Goal: Transaction & Acquisition: Download file/media

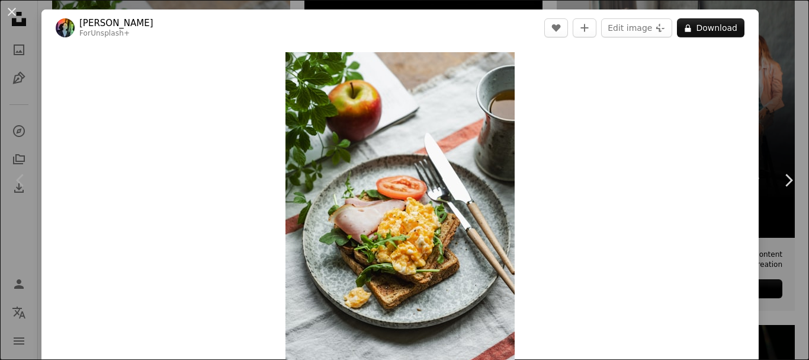
scroll to position [52, 0]
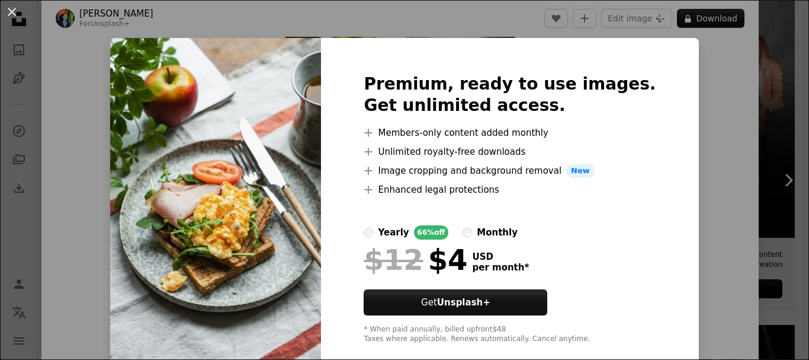
click at [728, 151] on div "An X shape Premium, ready to use images. Get unlimited access. A plus sign Memb…" at bounding box center [404, 180] width 809 height 360
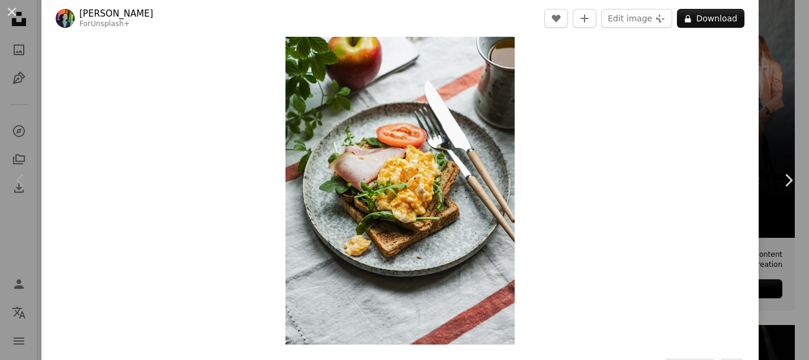
click at [380, 201] on img "Zoom in on this image" at bounding box center [399, 172] width 229 height 344
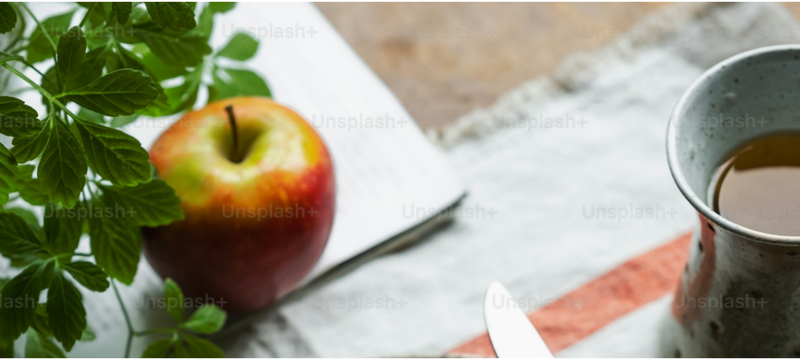
scroll to position [415, 0]
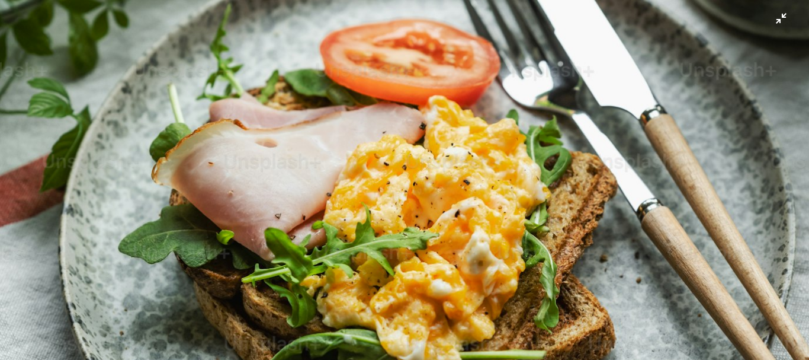
click at [628, 222] on img "Zoom out on this image" at bounding box center [404, 192] width 810 height 1215
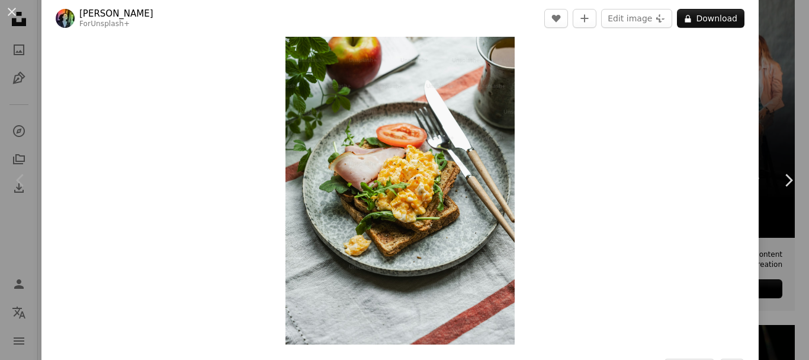
click at [772, 44] on div "An X shape Chevron left Chevron right [PERSON_NAME] For Unsplash+ A heart A plu…" at bounding box center [404, 180] width 809 height 360
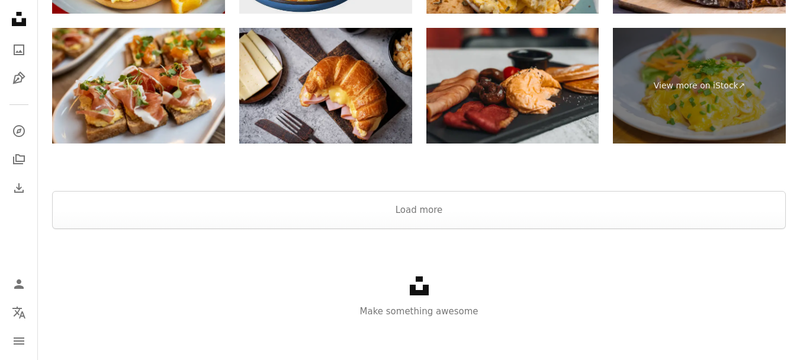
scroll to position [2329, 0]
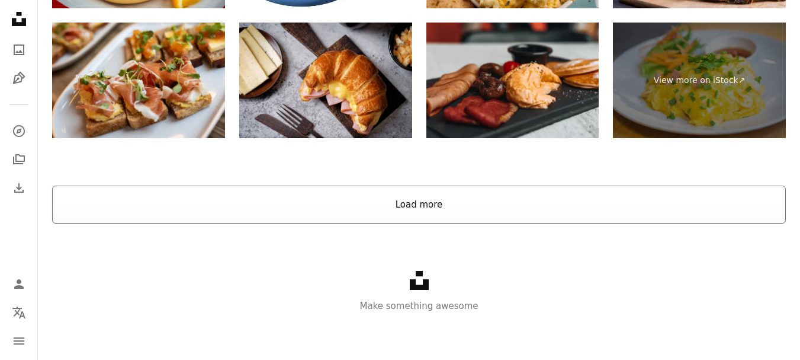
click at [410, 195] on button "Load more" at bounding box center [419, 204] width 734 height 38
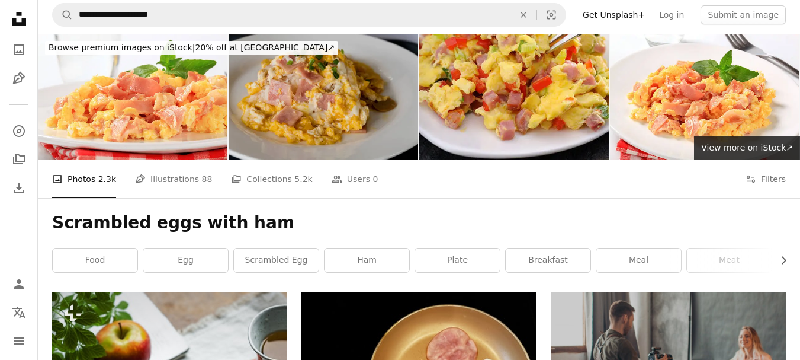
scroll to position [0, 0]
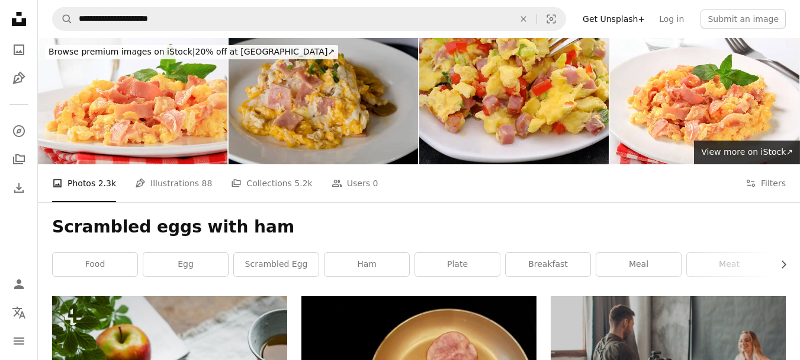
click at [283, 97] on img at bounding box center [324, 101] width 190 height 126
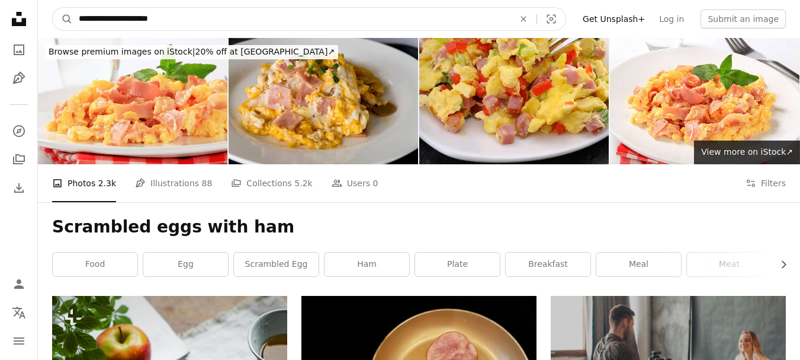
drag, startPoint x: 271, startPoint y: 18, endPoint x: 52, endPoint y: 9, distance: 218.7
click at [53, 9] on form "**********" at bounding box center [309, 19] width 514 height 24
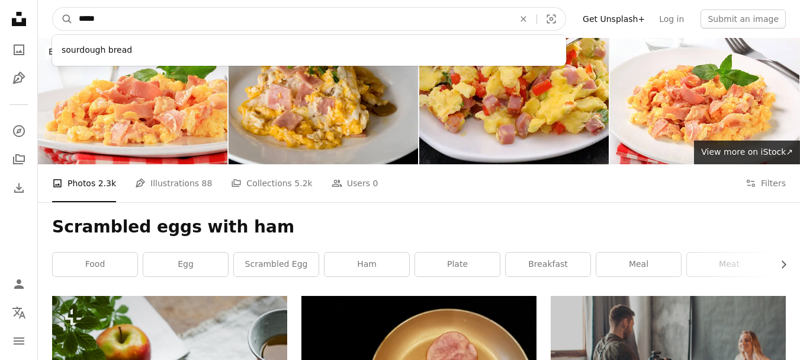
type input "*****"
click at [53, 8] on button "A magnifying glass" at bounding box center [63, 19] width 20 height 23
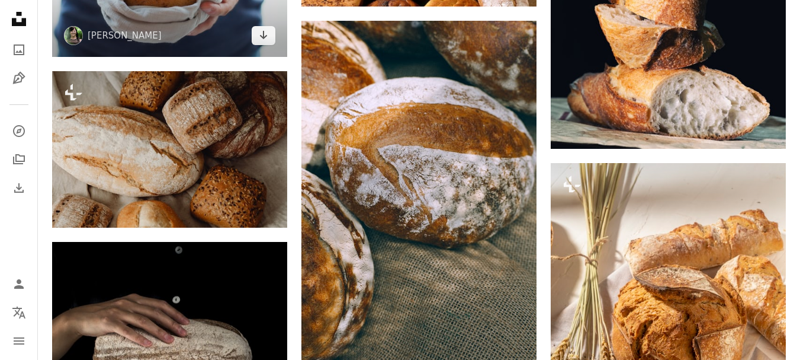
scroll to position [948, 0]
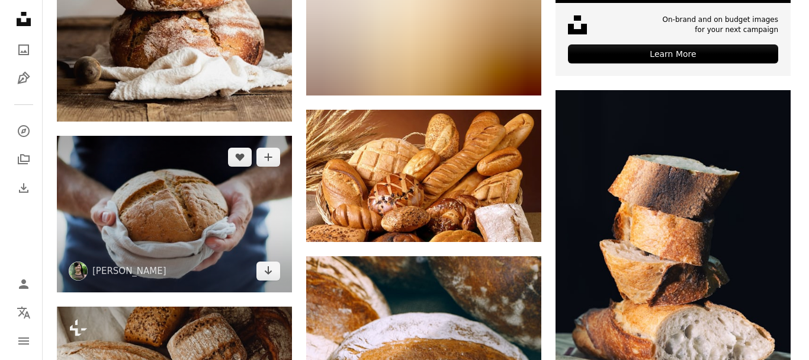
scroll to position [770, 0]
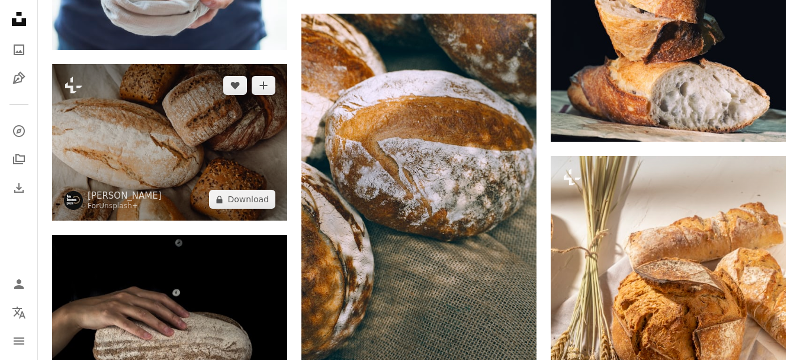
click at [200, 149] on img at bounding box center [169, 142] width 235 height 156
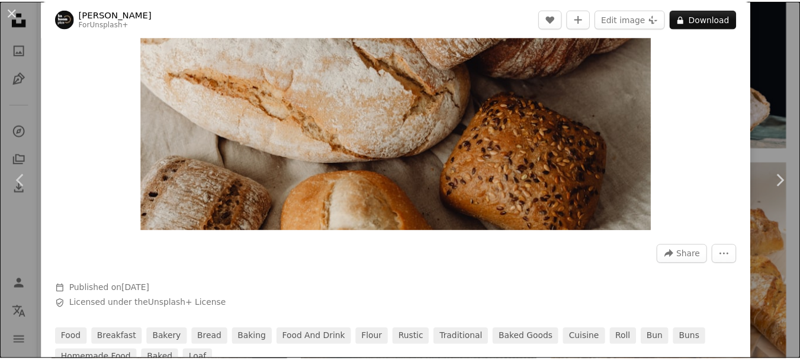
scroll to position [59, 0]
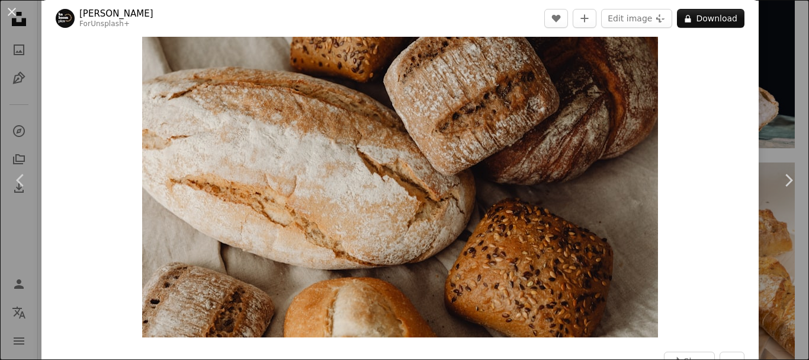
click at [789, 122] on div "An X shape Chevron left Chevron right [PERSON_NAME] For Unsplash+ A heart A plu…" at bounding box center [404, 180] width 809 height 360
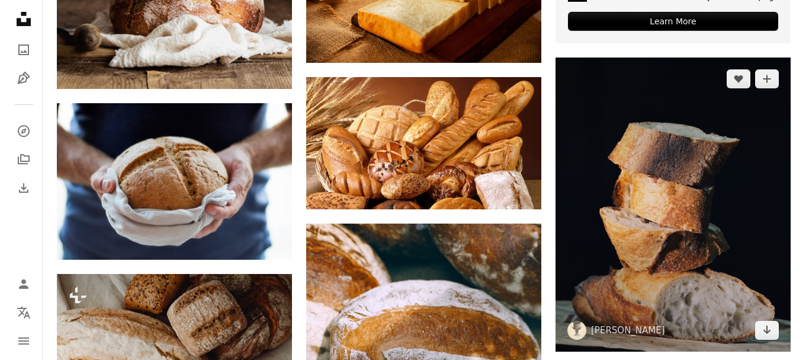
scroll to position [592, 0]
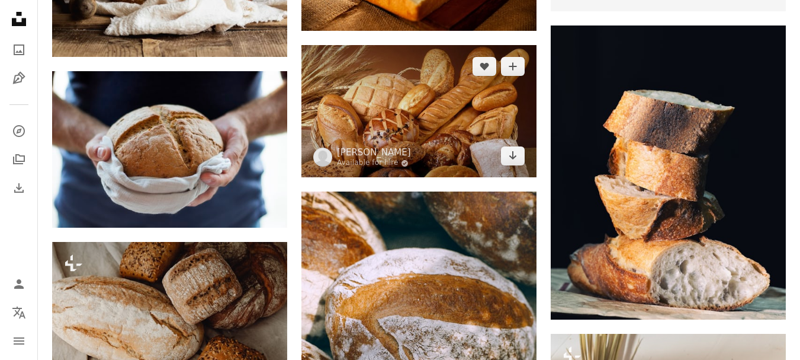
click at [405, 94] on img at bounding box center [418, 111] width 235 height 132
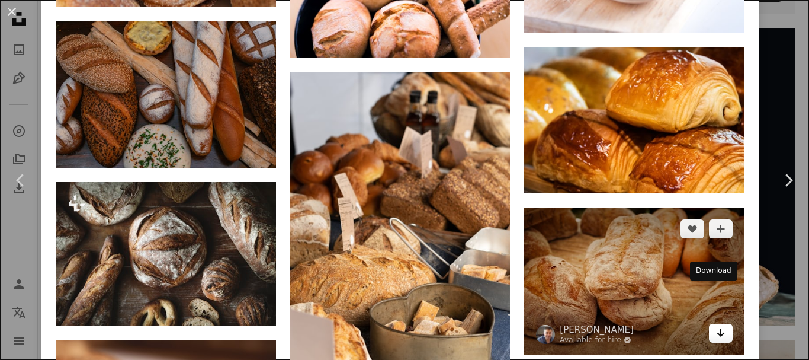
scroll to position [3845, 0]
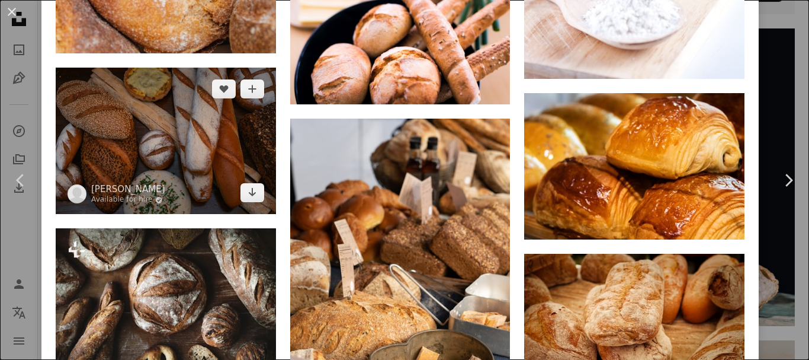
click at [192, 100] on img at bounding box center [166, 141] width 220 height 147
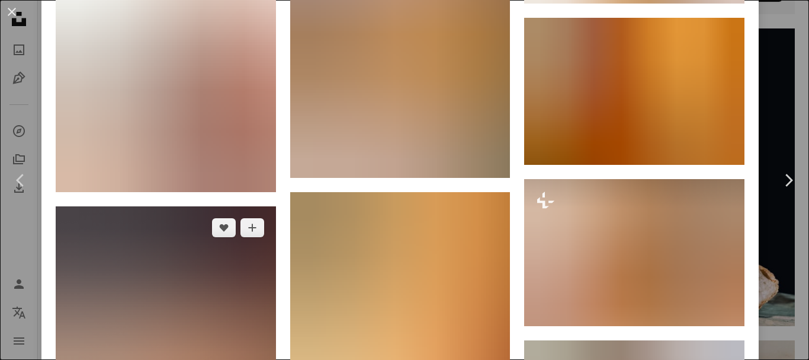
scroll to position [2073, 0]
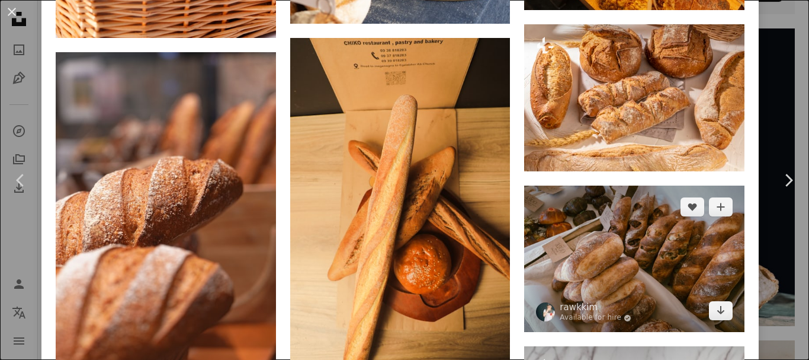
click at [663, 249] on img at bounding box center [634, 258] width 220 height 147
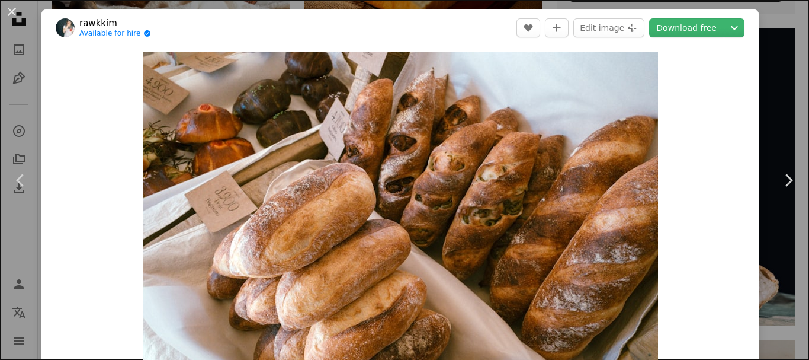
scroll to position [59, 0]
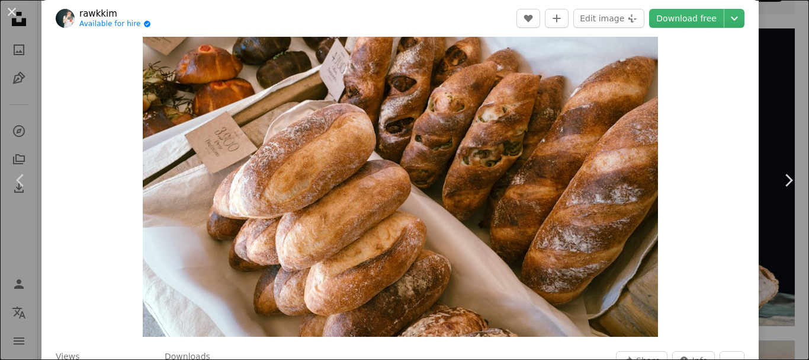
click at [27, 13] on div "An X shape Chevron left Chevron right rawkkim Available for hire A checkmark in…" at bounding box center [404, 180] width 809 height 360
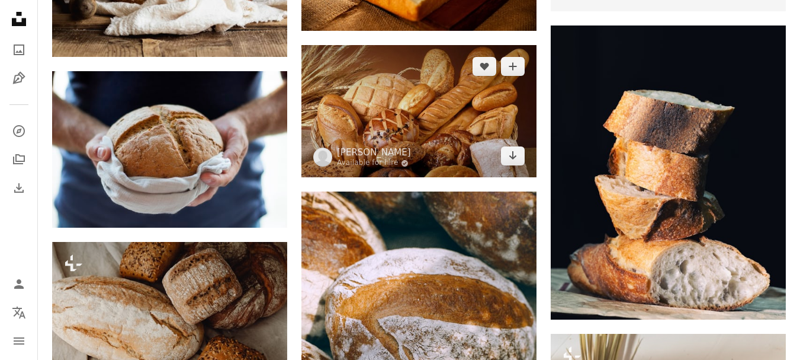
click at [437, 111] on img at bounding box center [418, 111] width 235 height 132
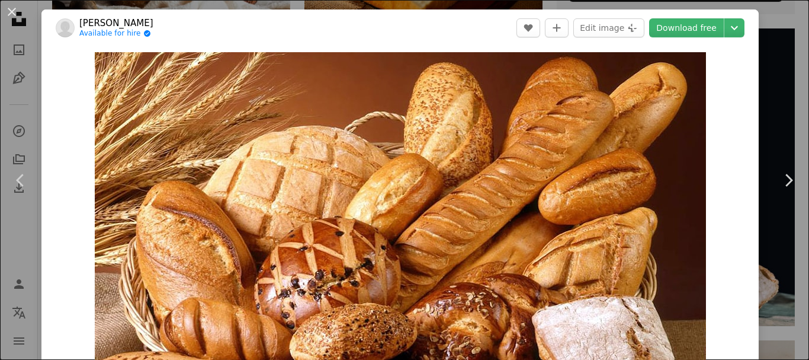
drag, startPoint x: 9, startPoint y: 15, endPoint x: 15, endPoint y: 20, distance: 7.6
click at [9, 14] on button "An X shape" at bounding box center [12, 12] width 14 height 14
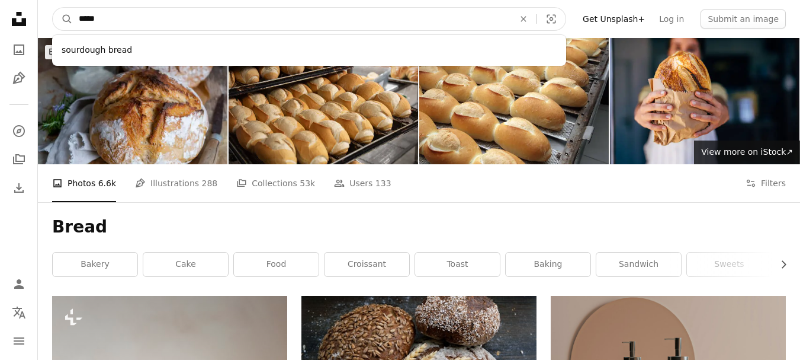
drag, startPoint x: 155, startPoint y: 20, endPoint x: 82, endPoint y: 17, distance: 73.5
click at [54, 22] on form "A magnifying glass ***** sourdough bread An X shape Visual search" at bounding box center [309, 19] width 514 height 24
paste input "*****"
type input "**********"
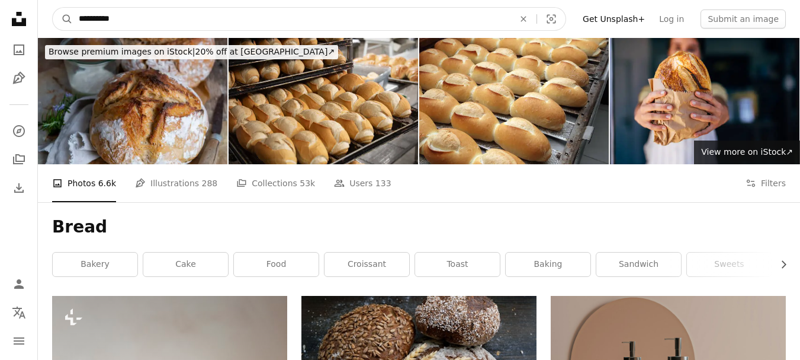
click button "A magnifying glass" at bounding box center [63, 19] width 20 height 23
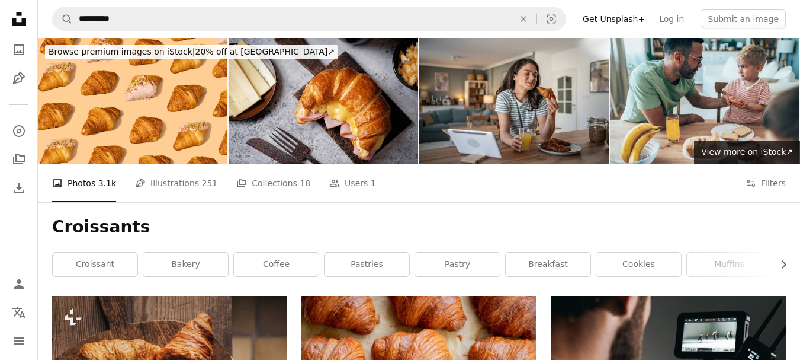
click at [147, 227] on h1 "Croissants" at bounding box center [419, 226] width 734 height 21
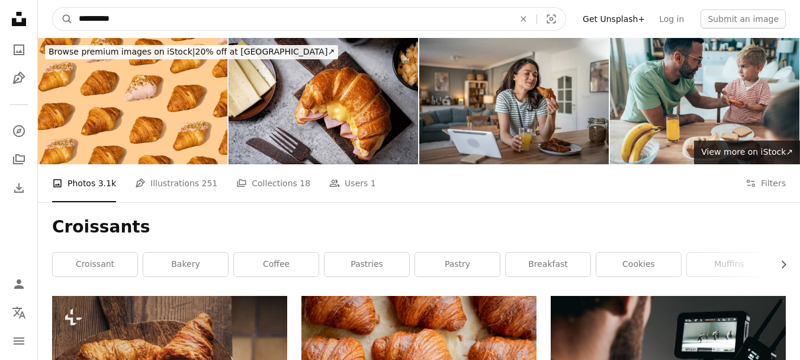
drag, startPoint x: 149, startPoint y: 12, endPoint x: 49, endPoint y: 22, distance: 100.6
click at [49, 22] on nav "**********" at bounding box center [419, 19] width 762 height 38
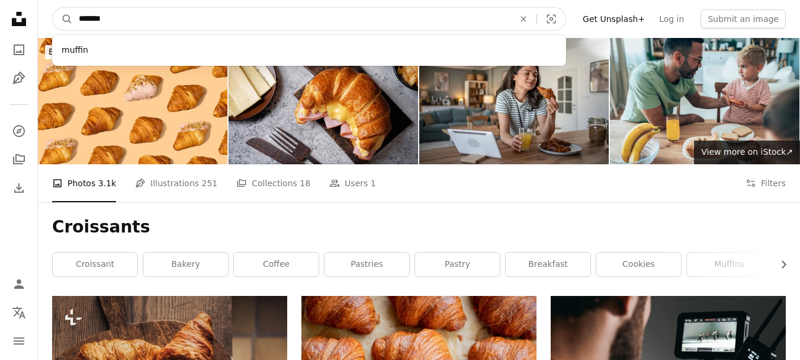
type input "*******"
click at [53, 8] on button "A magnifying glass" at bounding box center [63, 19] width 20 height 23
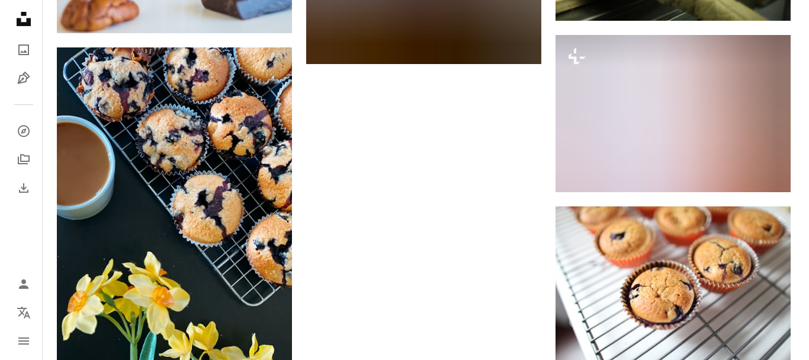
scroll to position [1836, 0]
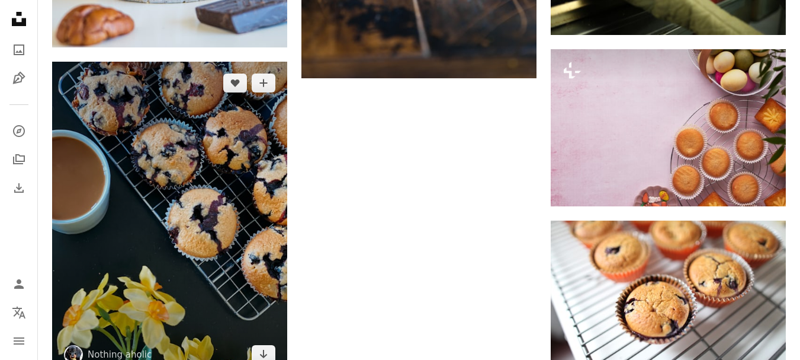
click at [172, 219] on img at bounding box center [169, 219] width 235 height 314
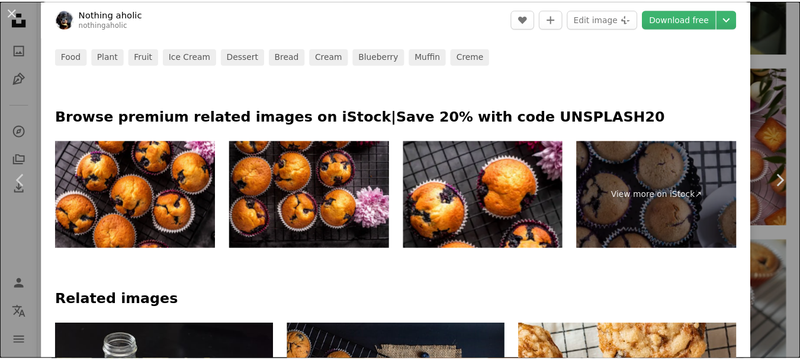
scroll to position [474, 0]
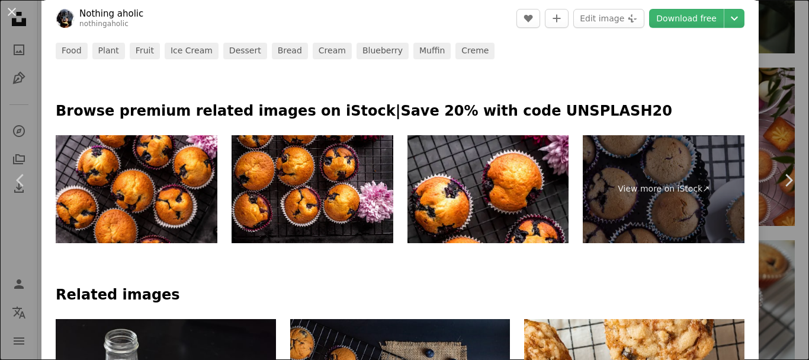
click at [772, 277] on div "An X shape Chevron left Chevron right Nothing aholic nothingaholic A heart A pl…" at bounding box center [404, 180] width 809 height 360
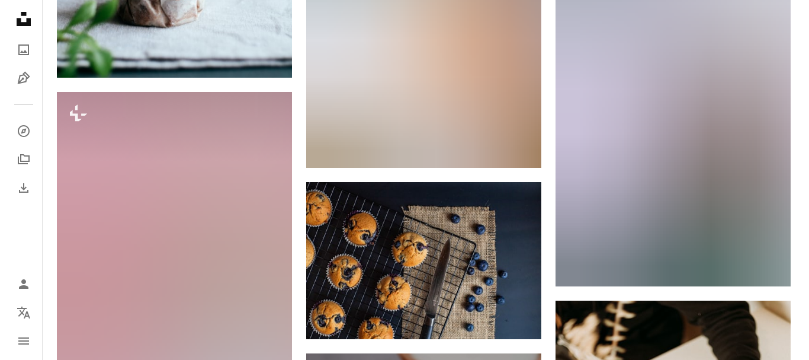
scroll to position [1007, 0]
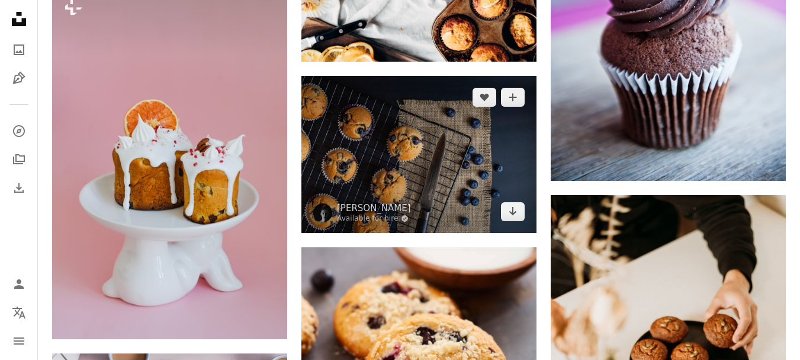
click at [423, 175] on img at bounding box center [418, 154] width 235 height 156
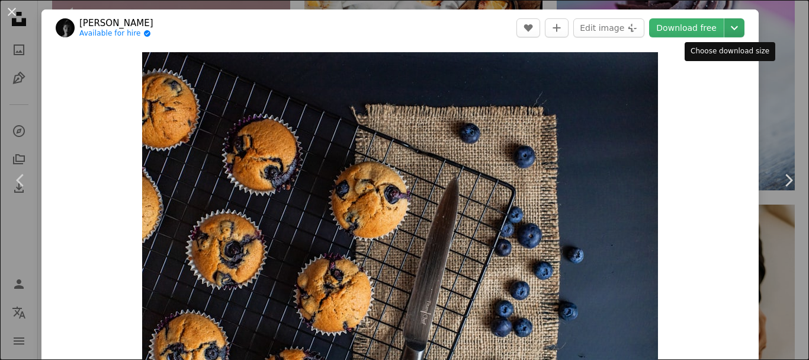
click at [725, 29] on icon "Chevron down" at bounding box center [734, 28] width 19 height 14
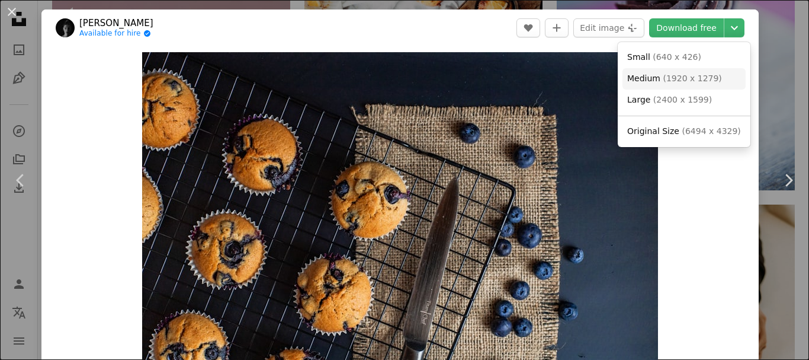
click at [674, 81] on span "( 1920 x 1279 )" at bounding box center [692, 77] width 59 height 9
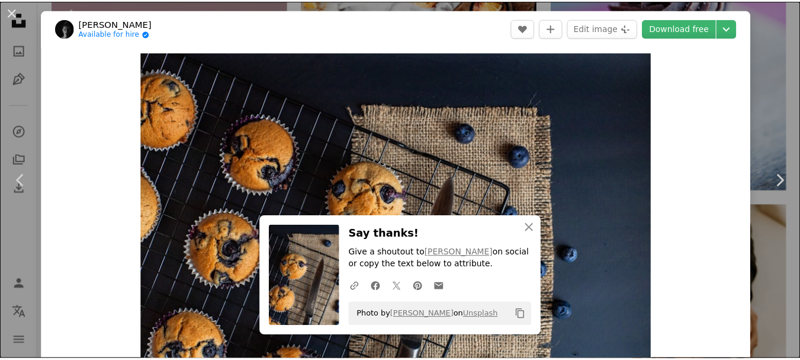
scroll to position [415, 0]
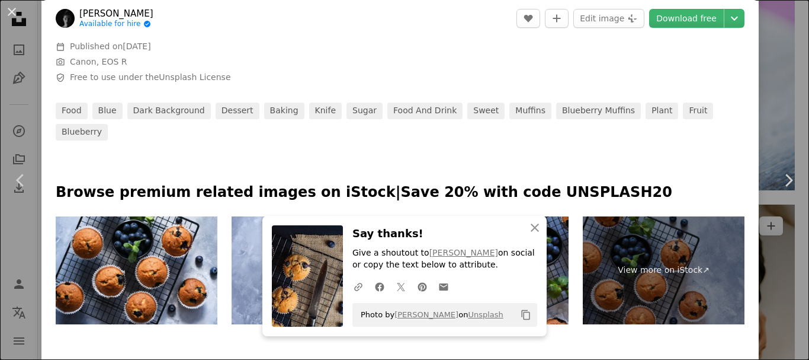
drag, startPoint x: 768, startPoint y: 287, endPoint x: 708, endPoint y: 254, distance: 67.9
click at [768, 287] on div "An X shape Chevron left Chevron right An X shape Close Say thanks! Give a shout…" at bounding box center [404, 180] width 809 height 360
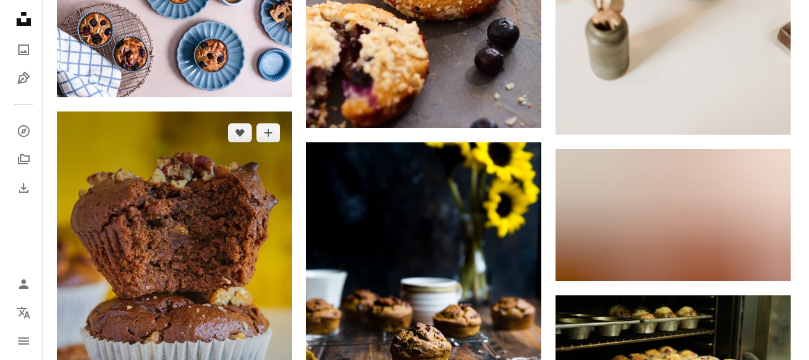
scroll to position [1421, 0]
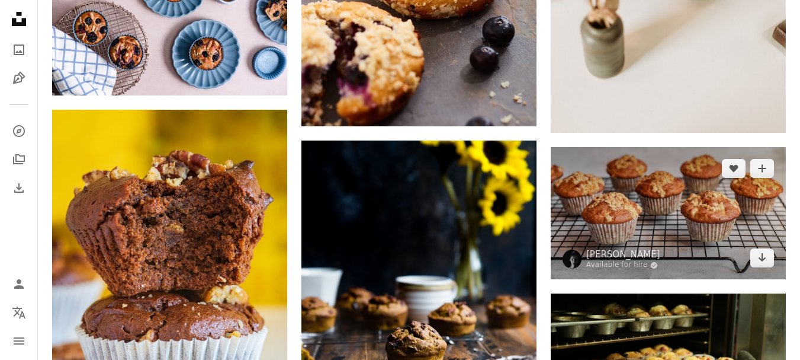
click at [633, 218] on img at bounding box center [668, 213] width 235 height 132
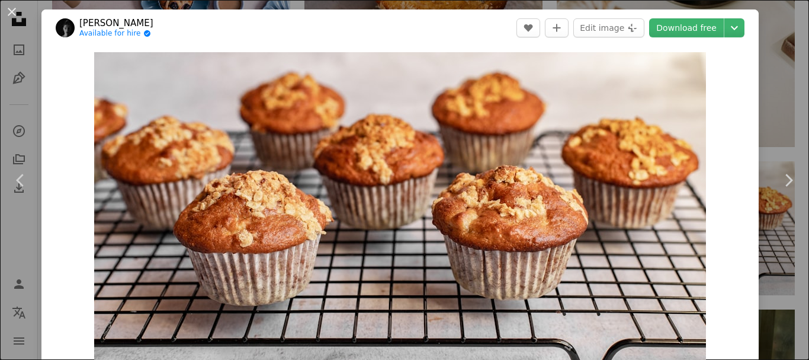
click at [768, 101] on div "An X shape Chevron left Chevron right [PERSON_NAME] Available for hire A checkm…" at bounding box center [404, 180] width 809 height 360
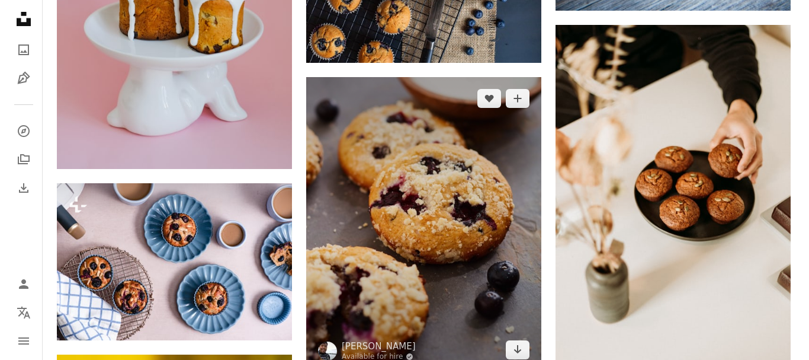
scroll to position [948, 0]
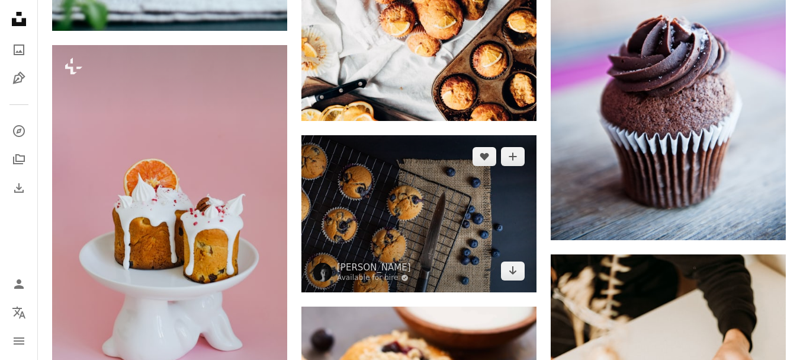
click at [405, 211] on img at bounding box center [418, 213] width 235 height 156
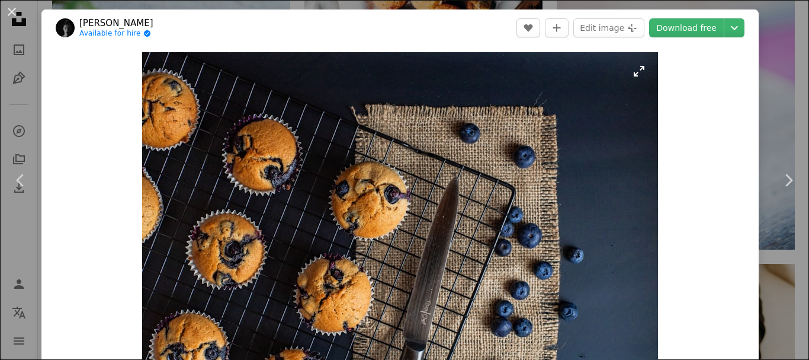
click at [257, 173] on img "Zoom in on this image" at bounding box center [400, 224] width 516 height 344
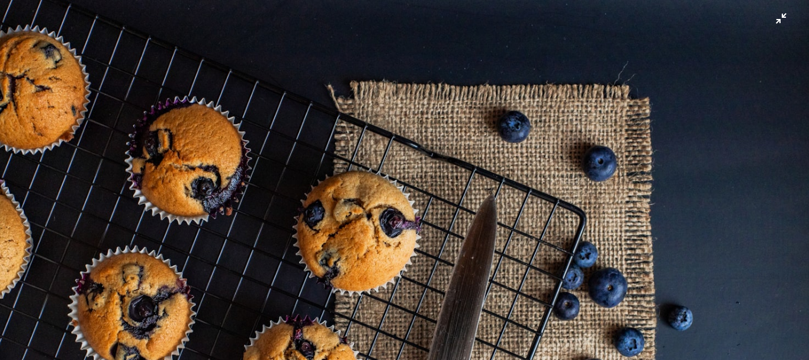
click at [485, 166] on button "Zoom out on this image" at bounding box center [404, 179] width 810 height 361
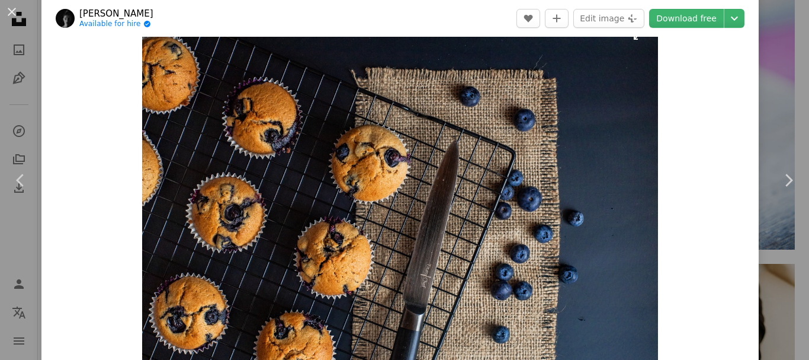
click at [351, 197] on img "Zoom in on this image" at bounding box center [400, 187] width 516 height 344
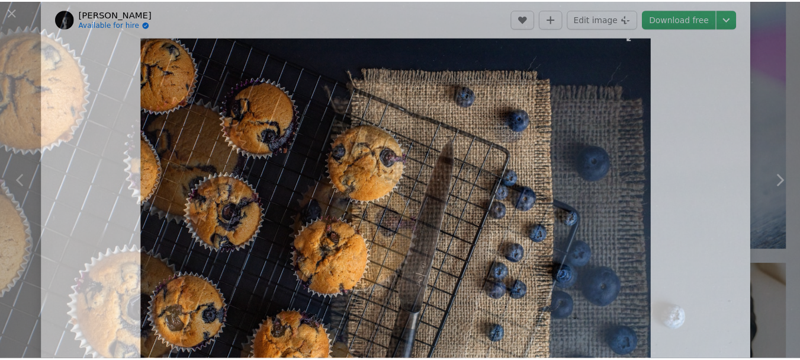
scroll to position [85, 0]
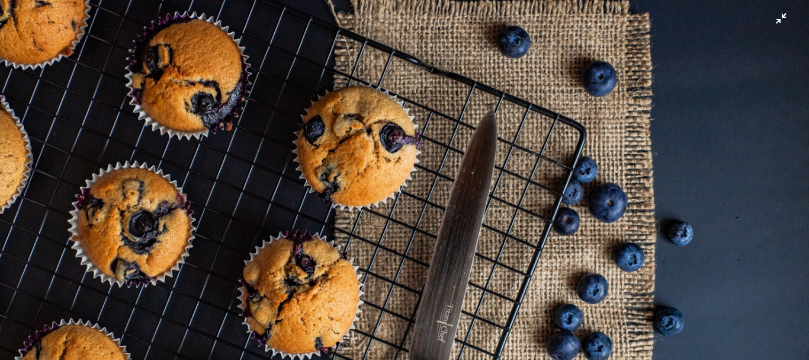
click at [303, 18] on img "Zoom out on this image" at bounding box center [404, 185] width 810 height 540
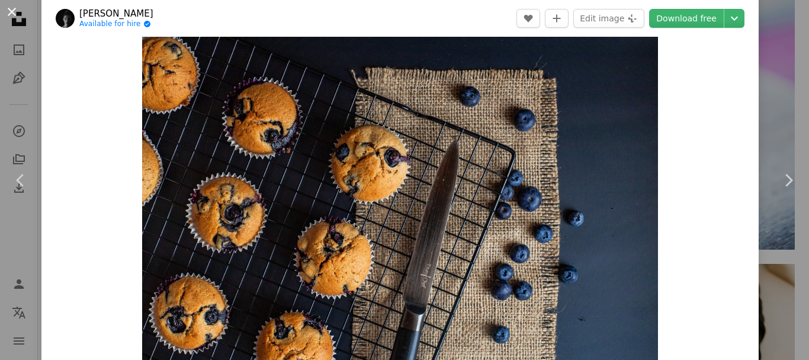
click at [8, 11] on button "An X shape" at bounding box center [12, 12] width 14 height 14
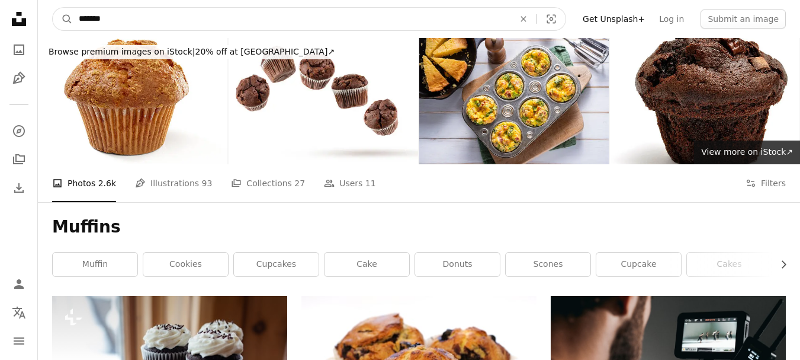
drag, startPoint x: 111, startPoint y: 14, endPoint x: 23, endPoint y: 2, distance: 89.7
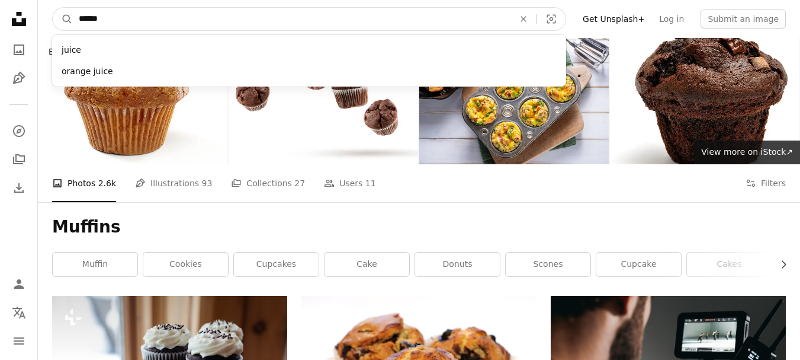
type input "******"
click at [53, 8] on button "A magnifying glass" at bounding box center [63, 19] width 20 height 23
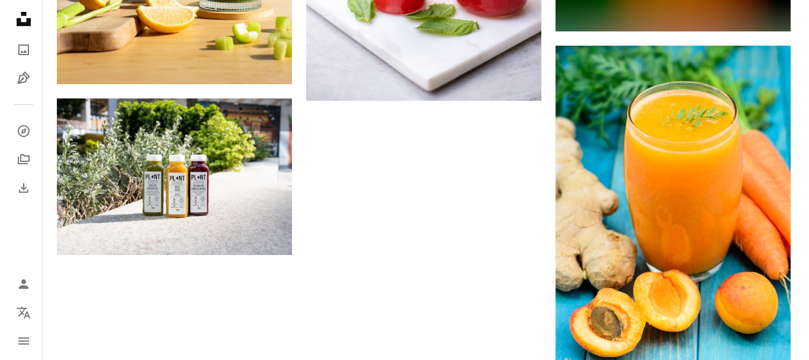
scroll to position [1836, 0]
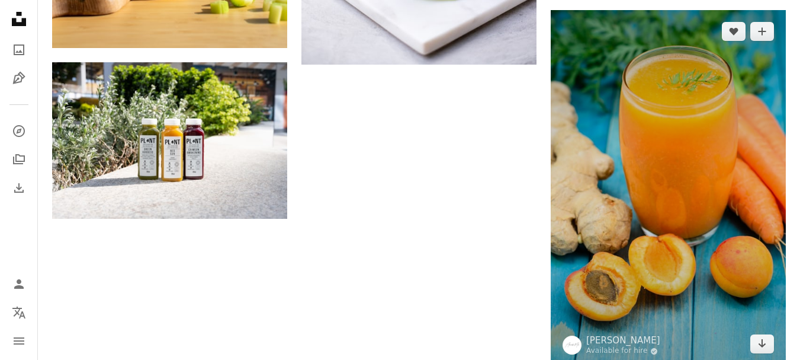
click at [682, 188] on img at bounding box center [668, 187] width 235 height 355
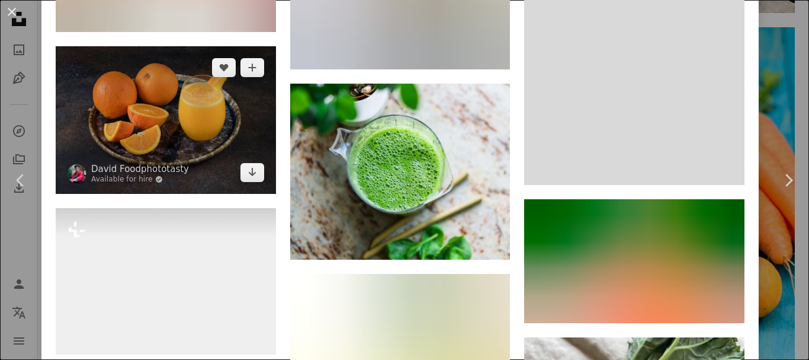
scroll to position [2961, 0]
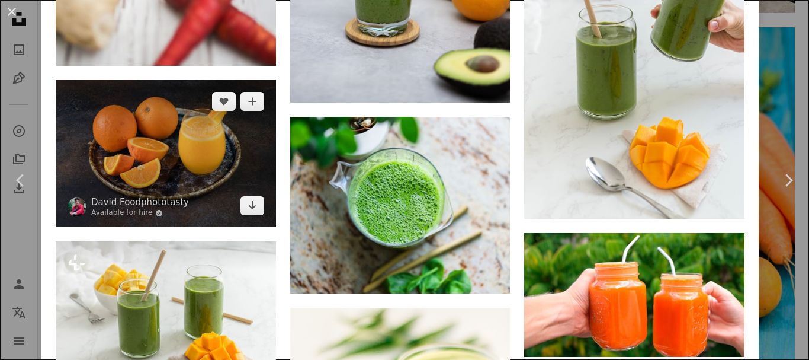
click at [194, 88] on img at bounding box center [166, 153] width 220 height 147
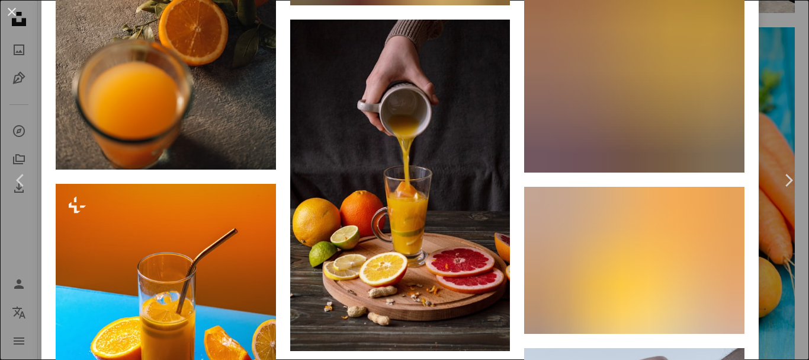
scroll to position [2132, 0]
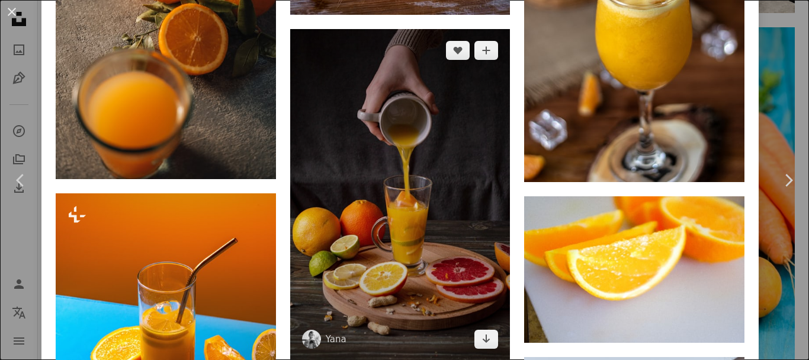
click at [436, 230] on img at bounding box center [400, 194] width 220 height 331
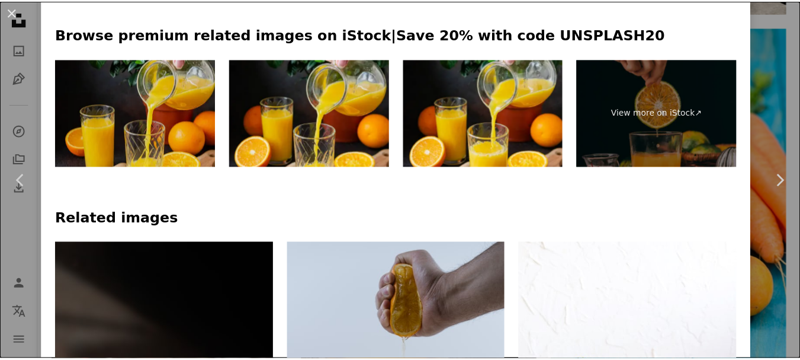
scroll to position [533, 0]
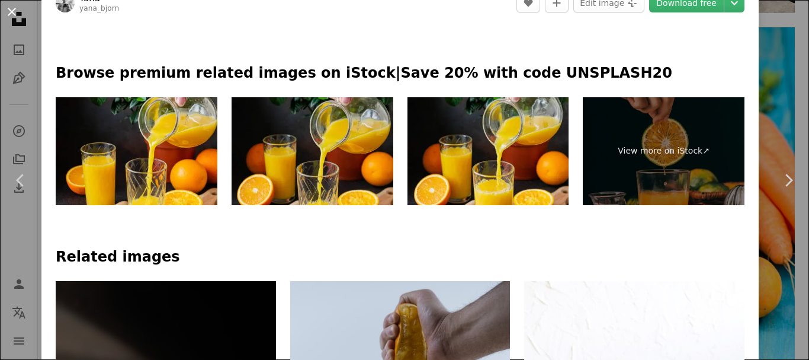
click at [12, 14] on button "An X shape" at bounding box center [12, 12] width 14 height 14
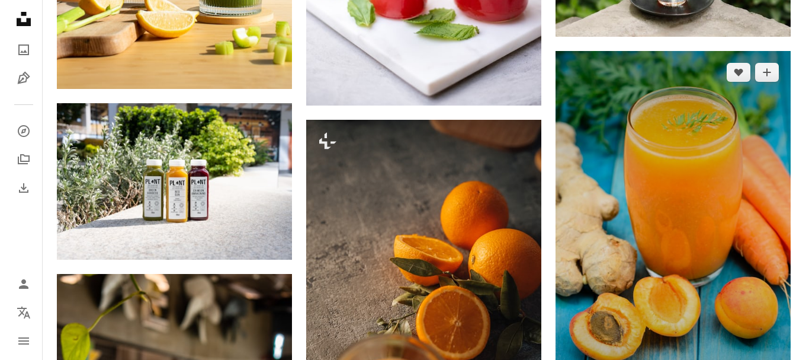
scroll to position [1777, 0]
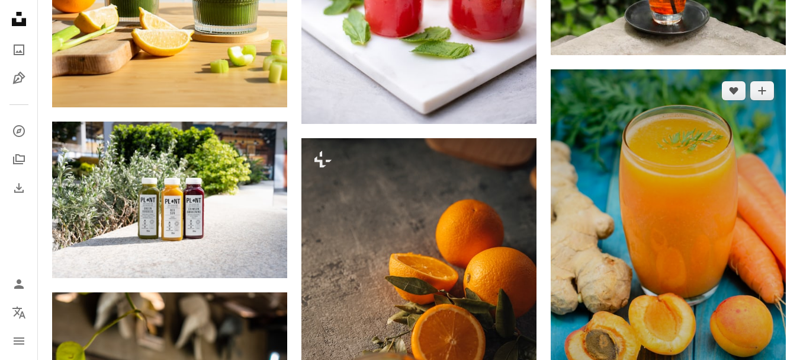
click at [605, 243] on img at bounding box center [668, 246] width 235 height 355
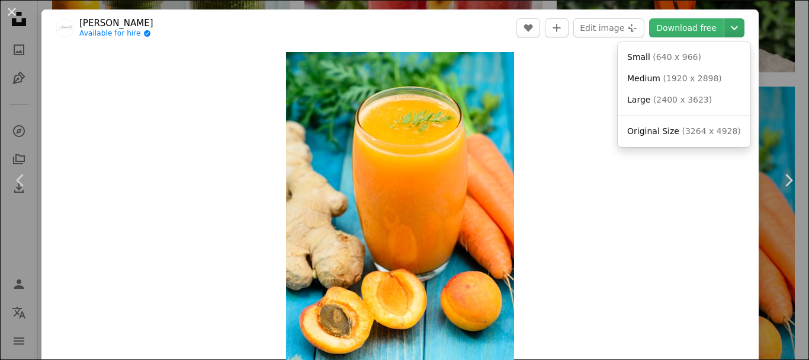
click at [730, 35] on button "Chevron down" at bounding box center [734, 27] width 20 height 19
click at [693, 80] on span "( 1920 x 2898 )" at bounding box center [692, 77] width 59 height 9
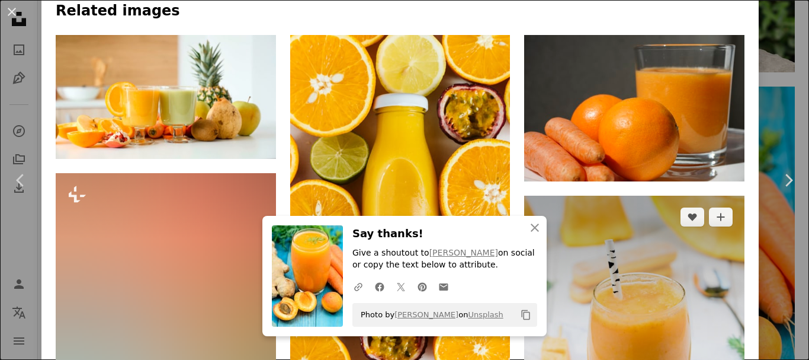
scroll to position [948, 0]
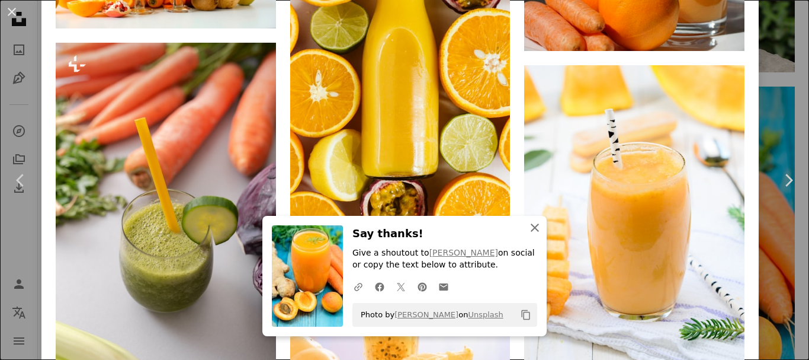
click at [530, 229] on icon "An X shape" at bounding box center [535, 227] width 14 height 14
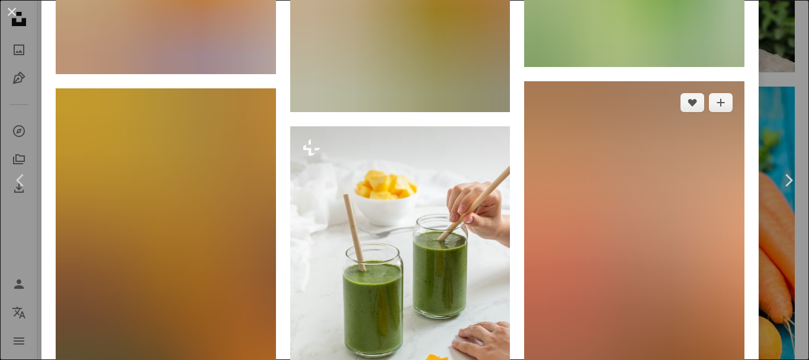
scroll to position [2310, 0]
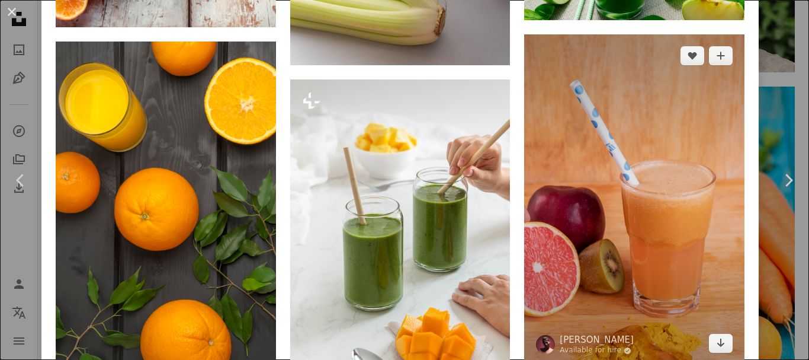
click at [659, 175] on img at bounding box center [634, 199] width 220 height 330
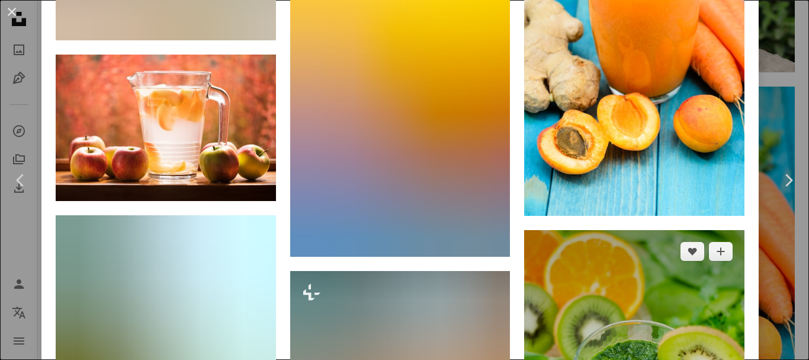
scroll to position [3850, 0]
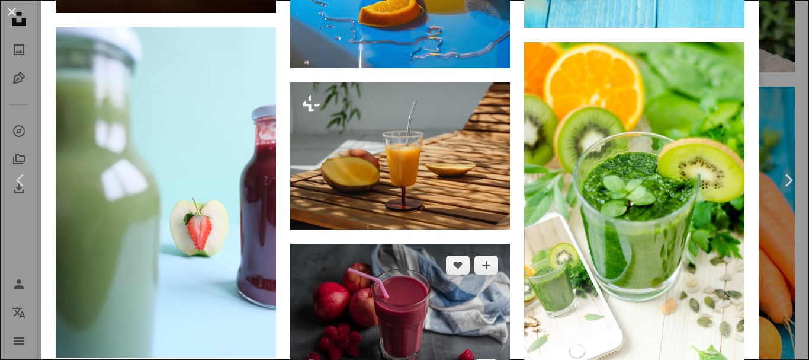
click at [423, 278] on img at bounding box center [400, 316] width 220 height 147
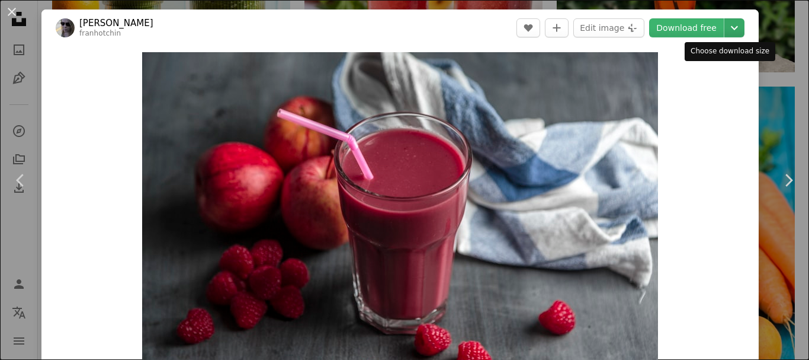
click at [727, 31] on icon "Chevron down" at bounding box center [734, 28] width 19 height 14
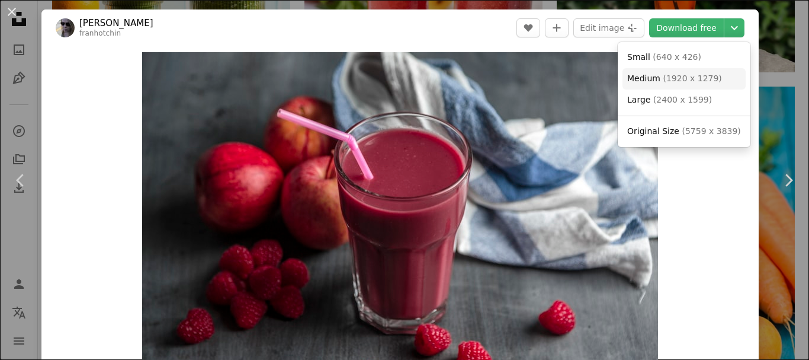
click at [689, 75] on span "( 1920 x 1279 )" at bounding box center [692, 77] width 59 height 9
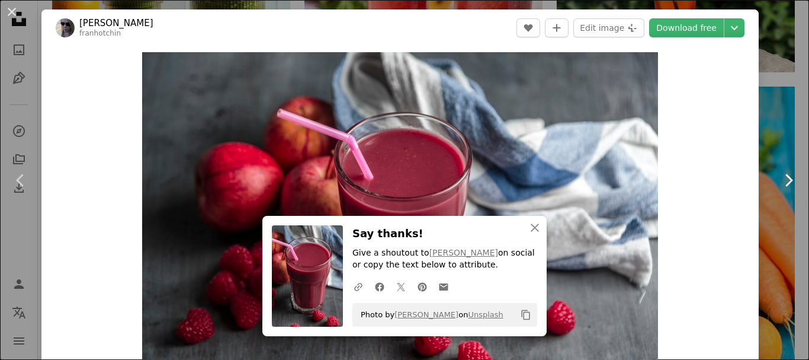
click at [774, 217] on link "Chevron right" at bounding box center [788, 180] width 41 height 114
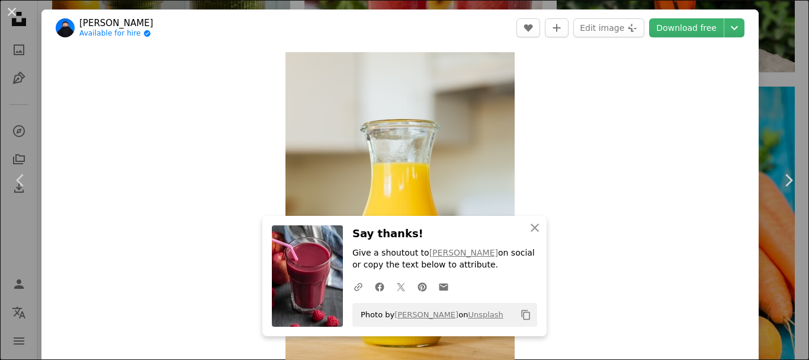
drag, startPoint x: 6, startPoint y: 9, endPoint x: 197, endPoint y: 107, distance: 215.1
click at [6, 9] on button "An X shape" at bounding box center [12, 12] width 14 height 14
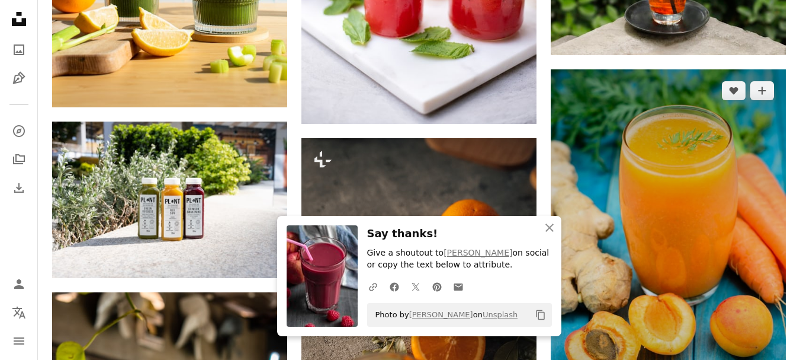
click at [659, 198] on img at bounding box center [668, 246] width 235 height 355
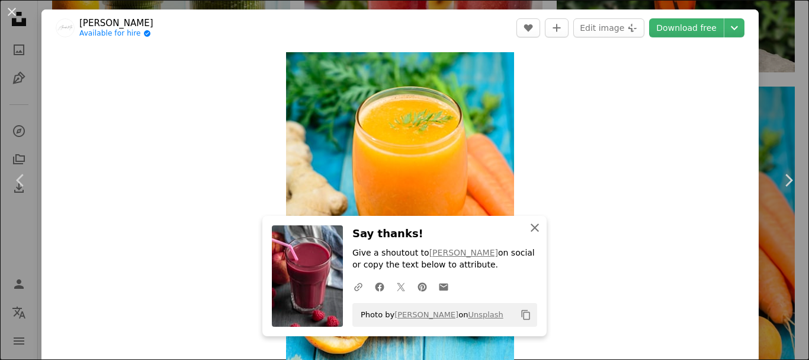
click at [536, 223] on icon "An X shape" at bounding box center [535, 227] width 14 height 14
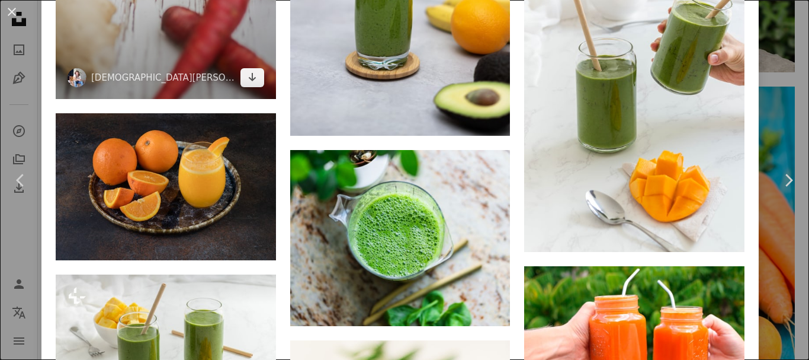
scroll to position [2791, 0]
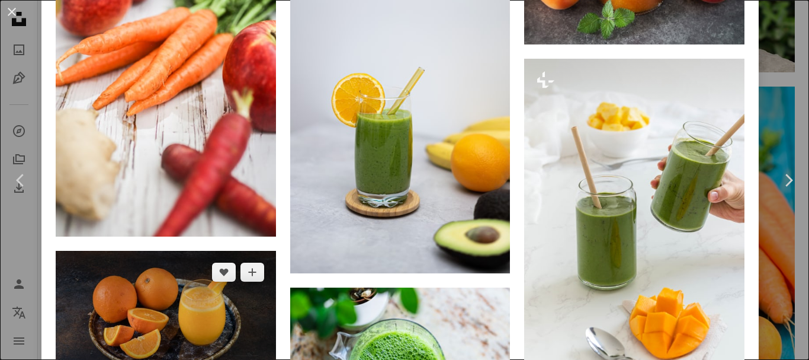
click at [140, 251] on img at bounding box center [166, 324] width 220 height 147
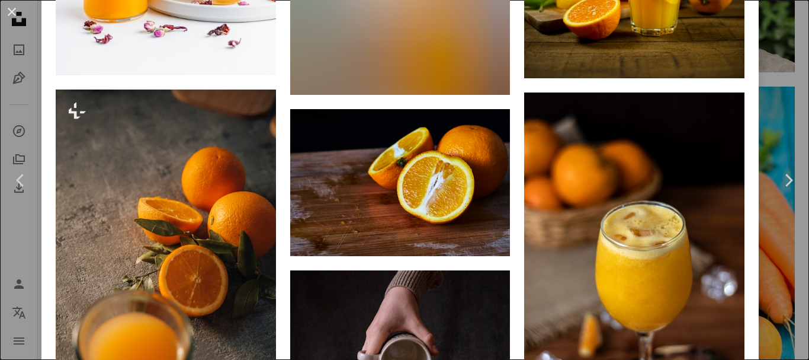
scroll to position [1895, 0]
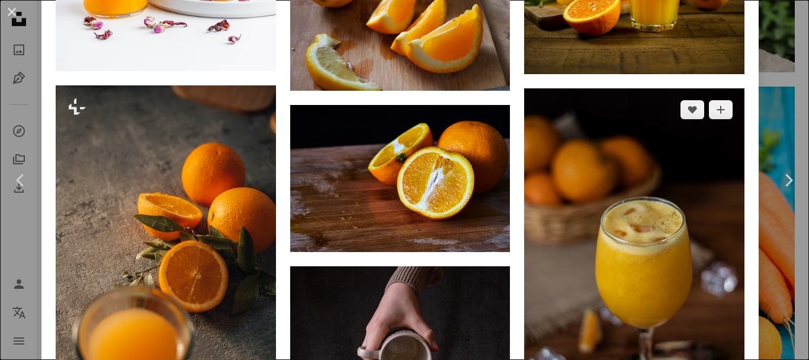
click at [580, 245] on img at bounding box center [634, 253] width 220 height 330
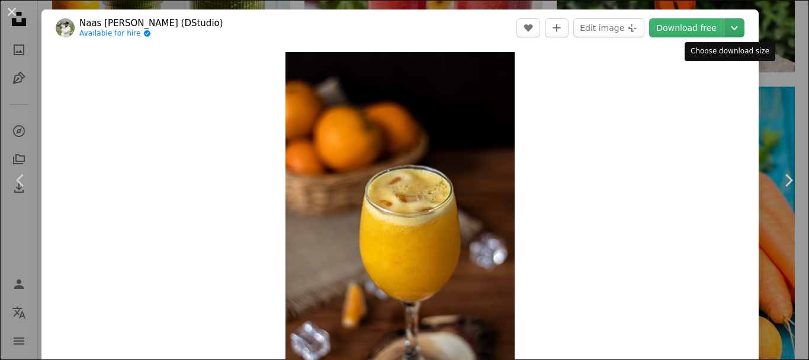
click at [728, 31] on icon "Chevron down" at bounding box center [734, 28] width 19 height 14
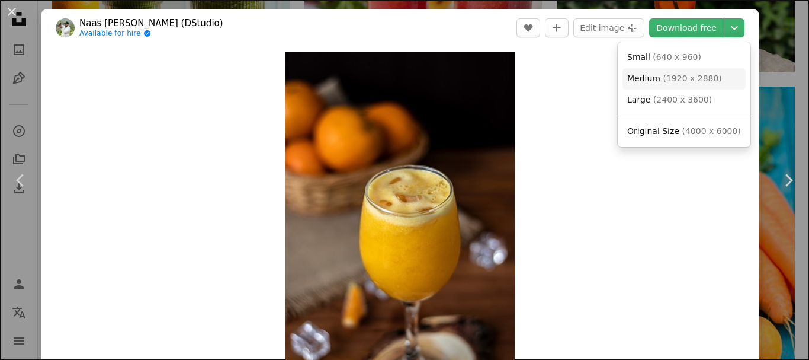
click at [692, 82] on span "( 1920 x 2880 )" at bounding box center [692, 77] width 59 height 9
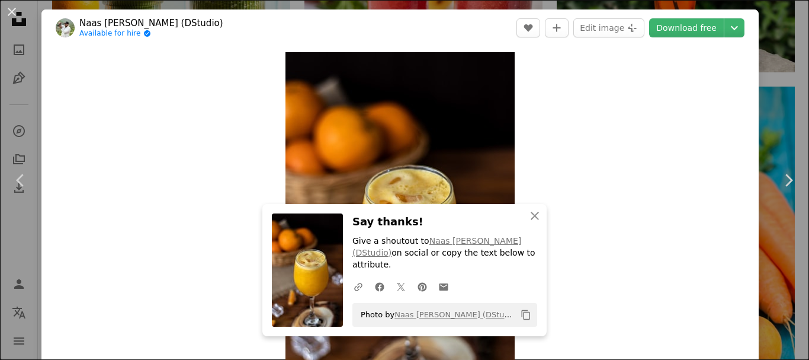
click at [776, 114] on div "An X shape Chevron left Chevron right An X shape Close Say thanks! Give a shout…" at bounding box center [404, 180] width 809 height 360
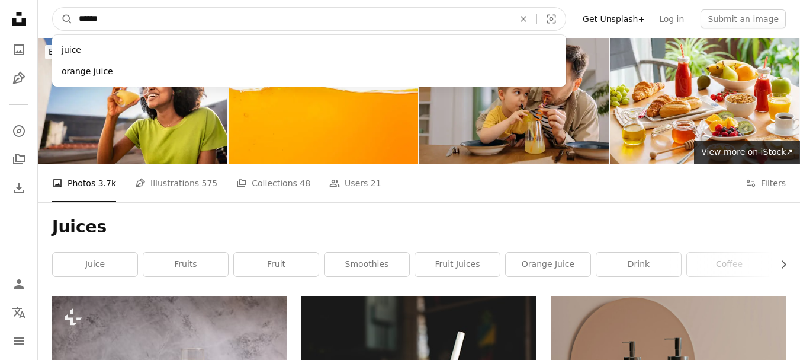
drag, startPoint x: 120, startPoint y: 21, endPoint x: 50, endPoint y: 17, distance: 70.0
click at [47, 21] on nav "A magnifying glass ****** juice orange juice An X shape Visual search Filters G…" at bounding box center [419, 19] width 762 height 38
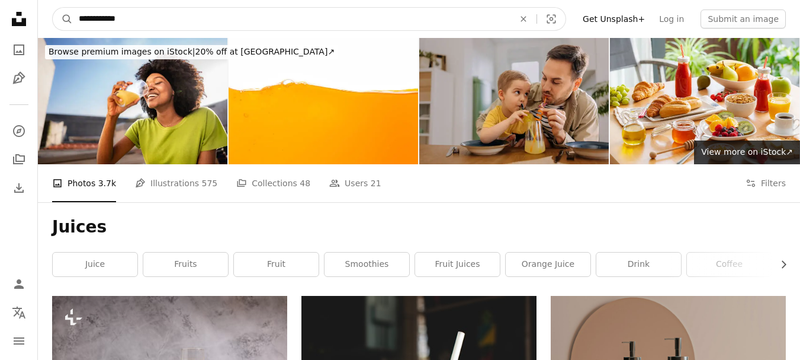
type input "**********"
click at [53, 8] on button "A magnifying glass" at bounding box center [63, 19] width 20 height 23
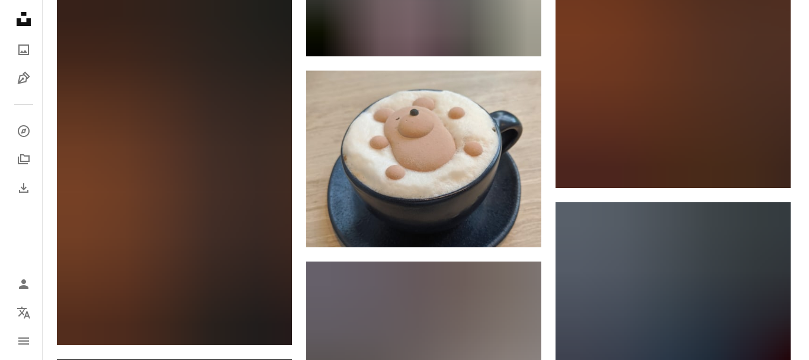
scroll to position [592, 0]
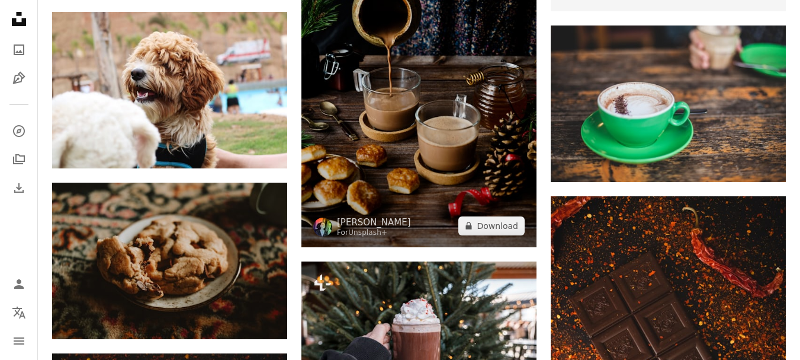
click at [419, 102] on img at bounding box center [418, 70] width 235 height 353
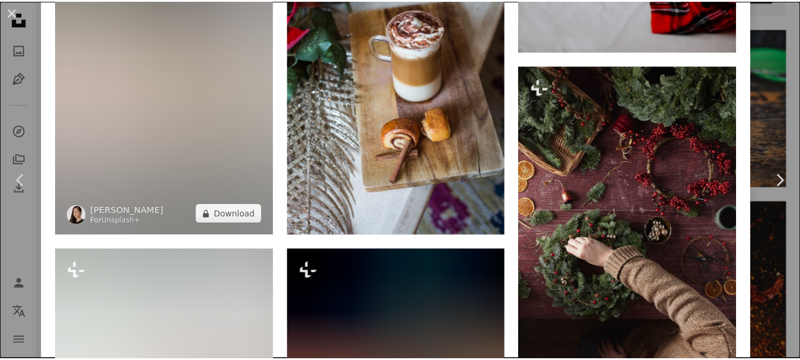
scroll to position [1421, 0]
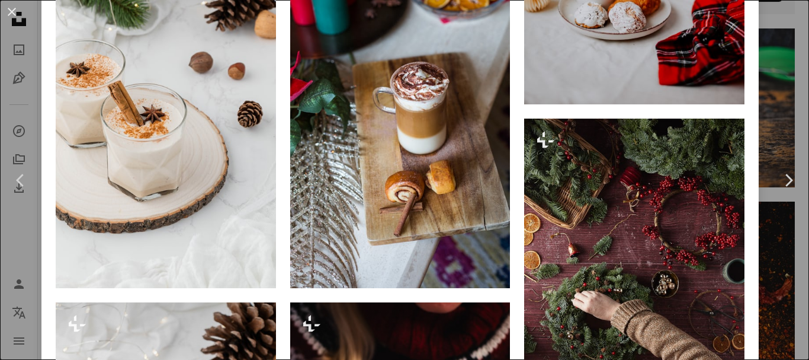
drag, startPoint x: 9, startPoint y: 9, endPoint x: 20, endPoint y: 11, distance: 10.8
click at [9, 9] on button "An X shape" at bounding box center [12, 12] width 14 height 14
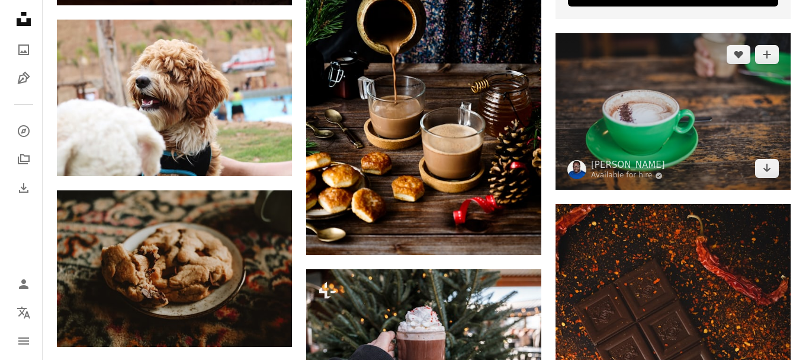
scroll to position [474, 0]
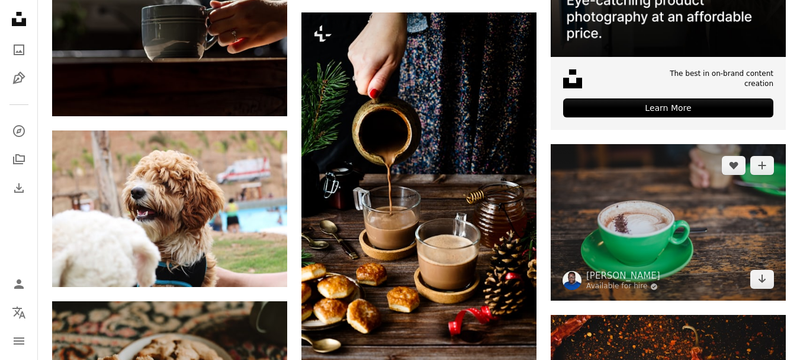
click at [657, 230] on img at bounding box center [668, 222] width 235 height 156
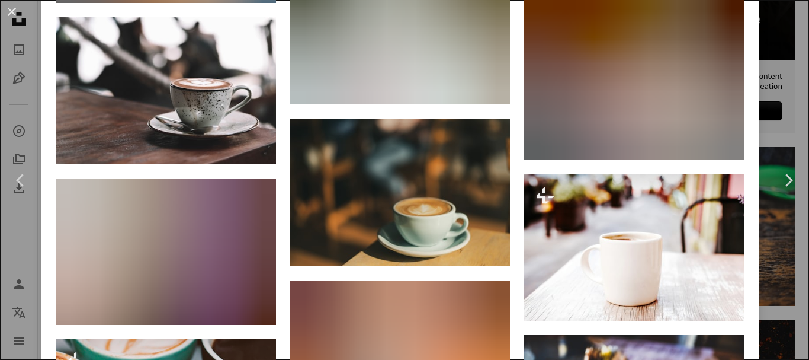
scroll to position [1362, 0]
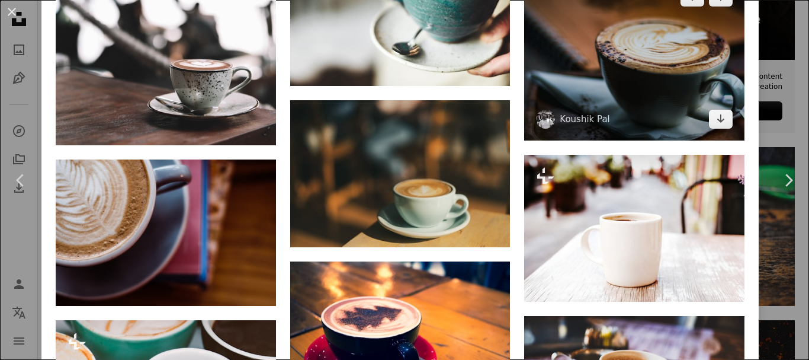
click at [592, 60] on img at bounding box center [634, 58] width 220 height 165
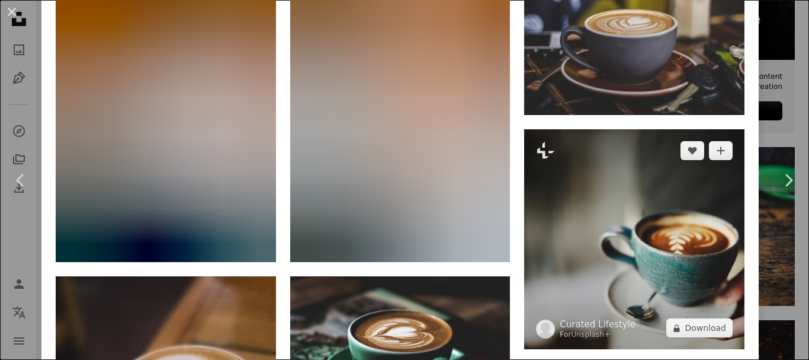
scroll to position [888, 0]
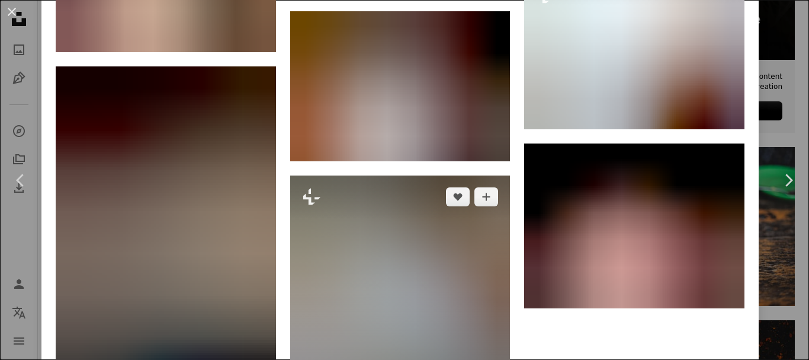
scroll to position [1955, 0]
